Goal: Check status: Check status

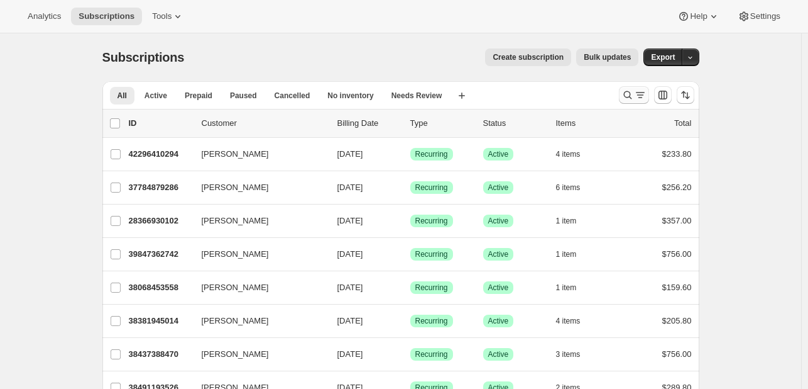
click at [640, 95] on icon "Search and filter results" at bounding box center [640, 95] width 13 height 13
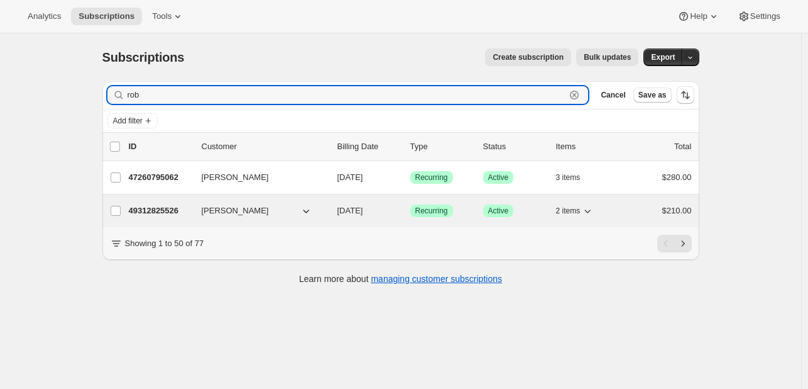
type input "rob"
click at [153, 209] on p "49312825526" at bounding box center [160, 210] width 63 height 13
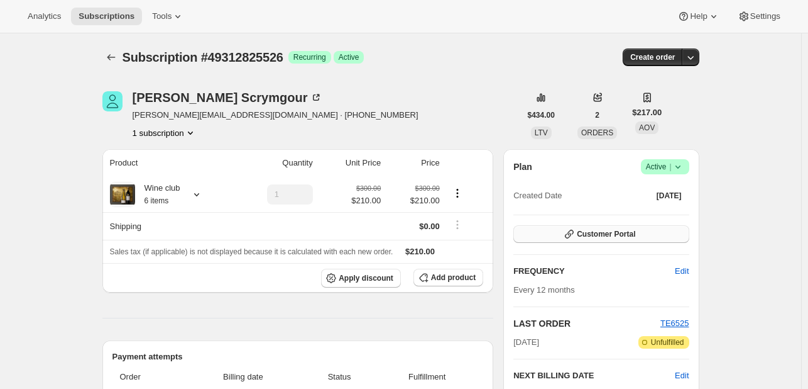
click at [617, 231] on span "Customer Portal" at bounding box center [606, 234] width 58 height 10
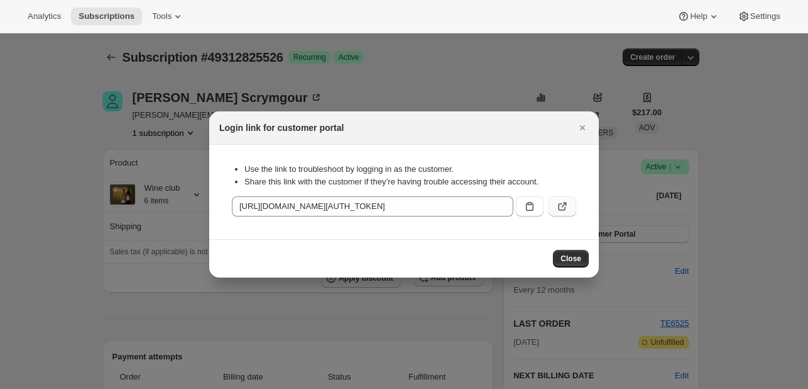
click at [565, 208] on icon ":rcb:" at bounding box center [563, 207] width 8 height 8
click at [581, 127] on icon "Close" at bounding box center [582, 127] width 13 height 13
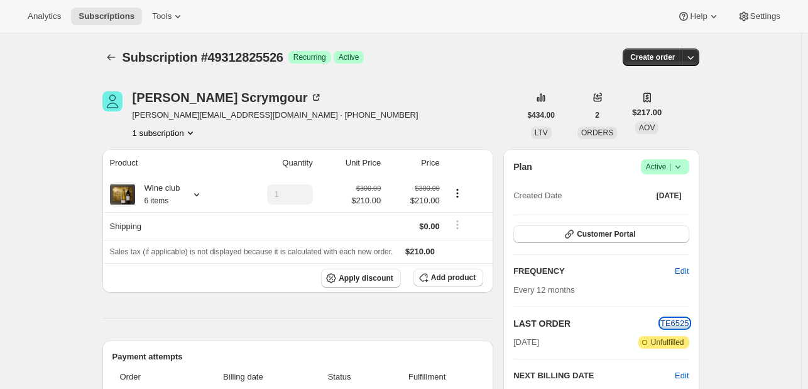
click at [679, 322] on span "TE6525" at bounding box center [675, 322] width 29 height 9
